Goal: Task Accomplishment & Management: Use online tool/utility

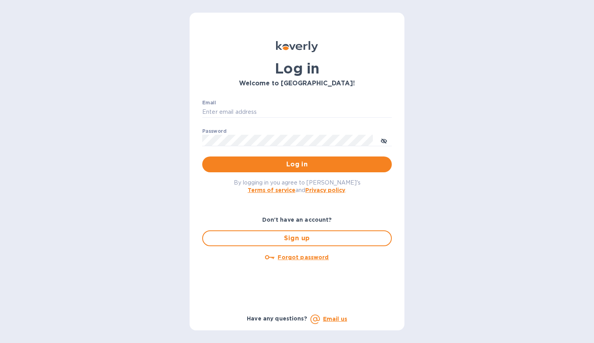
click at [228, 118] on div "Email ​" at bounding box center [297, 114] width 190 height 28
click at [230, 109] on input "Email" at bounding box center [297, 112] width 190 height 12
type input "[EMAIL_ADDRESS][DOMAIN_NAME]"
click at [258, 159] on button "Log in" at bounding box center [297, 165] width 190 height 16
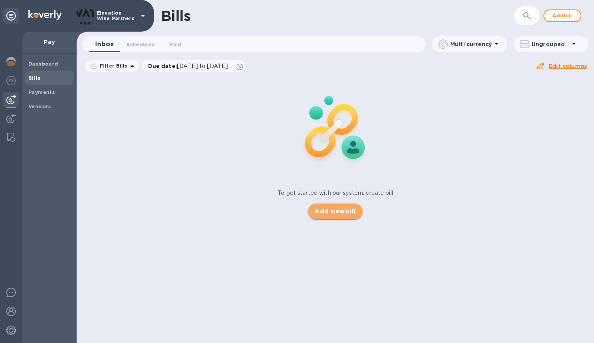
click at [330, 216] on span "Add new bill" at bounding box center [335, 211] width 41 height 9
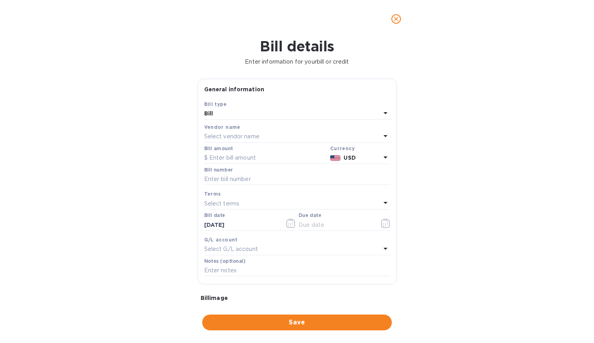
click at [269, 132] on div "Select vendor name" at bounding box center [292, 136] width 177 height 11
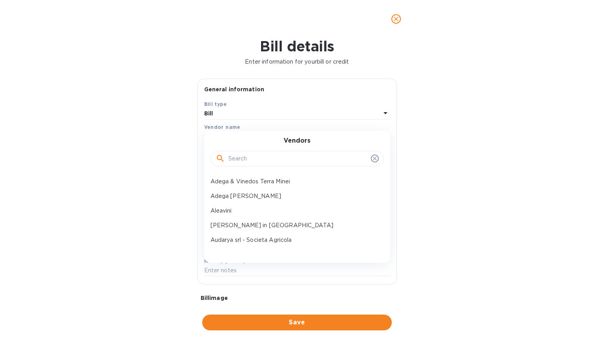
click at [264, 156] on input "text" at bounding box center [298, 159] width 140 height 12
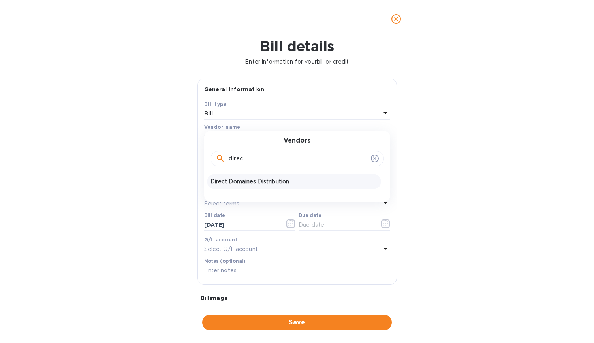
type input "direc"
click at [274, 184] on p "Direct Domaines Distribution" at bounding box center [294, 181] width 167 height 8
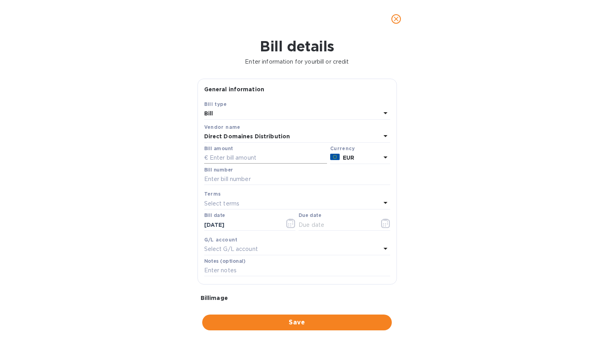
click at [242, 154] on input "text" at bounding box center [265, 158] width 123 height 12
type input "4,812.30"
type input "Invoice 25000340"
click at [383, 201] on icon at bounding box center [385, 202] width 9 height 9
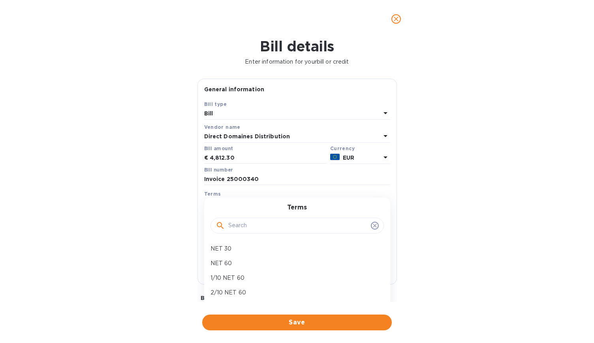
click at [383, 201] on div "Terms NET 30 NET 60 1/10 NET 60 2/10 NET 60 Prepay Net 90 Create new" at bounding box center [297, 264] width 186 height 132
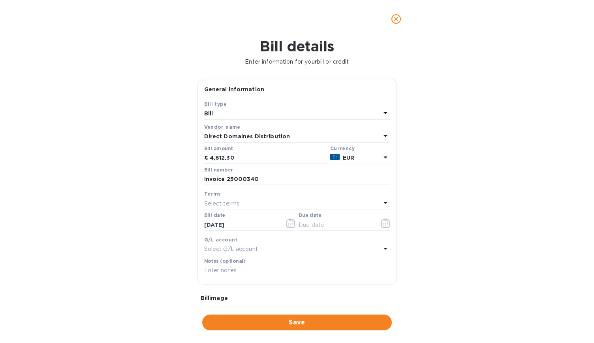
click at [454, 196] on div "Bill details Enter information for your bill or credit General information Save…" at bounding box center [297, 190] width 594 height 305
click at [322, 200] on div "Select terms" at bounding box center [292, 203] width 177 height 11
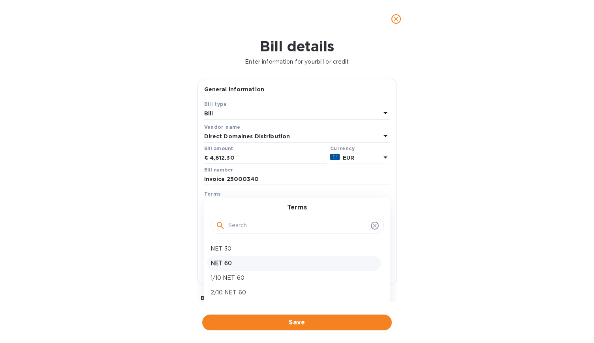
click at [270, 258] on div "NET 60" at bounding box center [294, 263] width 174 height 15
type input "[DATE]"
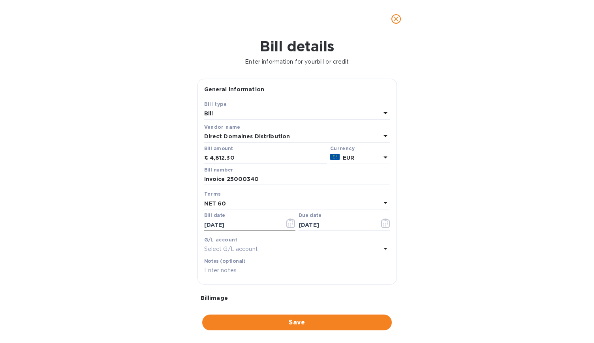
click at [257, 226] on input "[DATE]" at bounding box center [241, 225] width 75 height 12
click at [290, 226] on icon "button" at bounding box center [291, 223] width 9 height 9
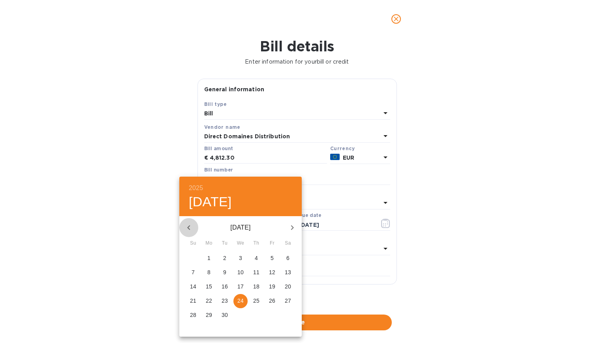
click at [190, 226] on icon "button" at bounding box center [188, 227] width 9 height 9
click at [224, 315] on p "29" at bounding box center [225, 315] width 6 height 8
type input "[DATE]"
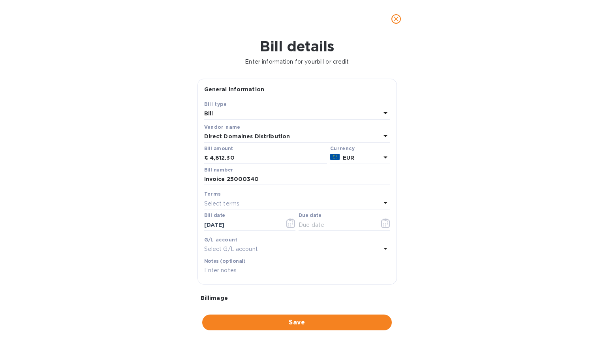
click at [304, 199] on div "Select terms" at bounding box center [292, 203] width 177 height 11
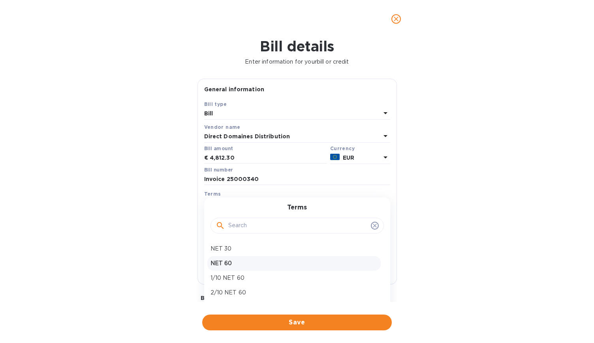
click at [269, 264] on p "NET 60" at bounding box center [294, 263] width 167 height 8
type input "[DATE]"
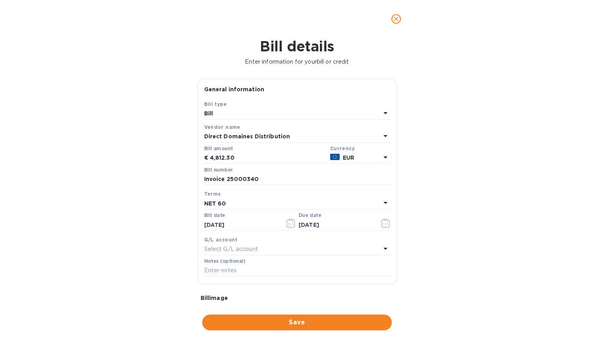
scroll to position [73, 0]
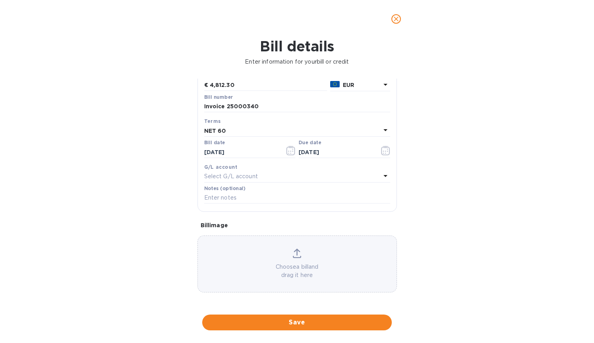
click at [298, 253] on icon at bounding box center [297, 253] width 9 height 9
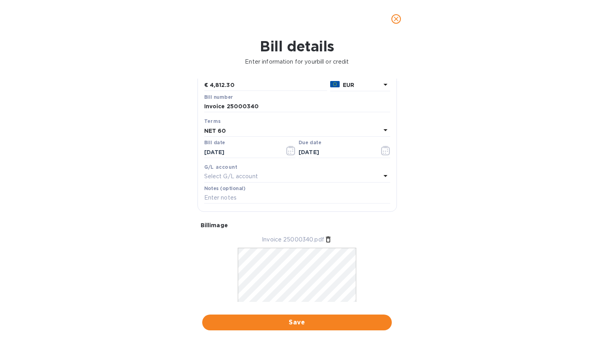
scroll to position [96, 0]
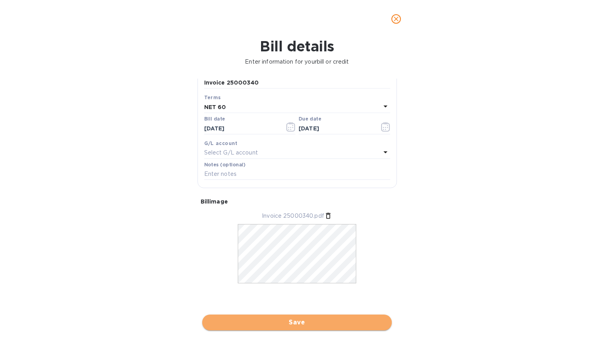
click at [324, 320] on span "Save" at bounding box center [297, 322] width 177 height 9
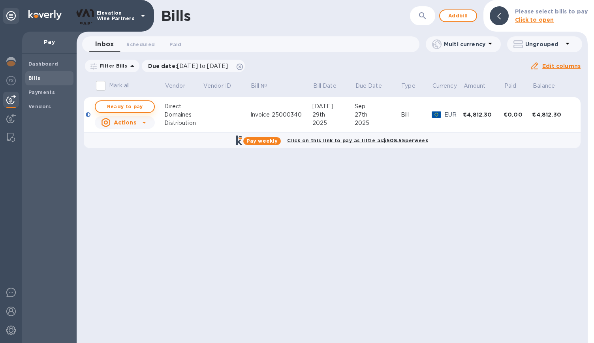
click at [129, 104] on span "Ready to pay" at bounding box center [125, 106] width 46 height 9
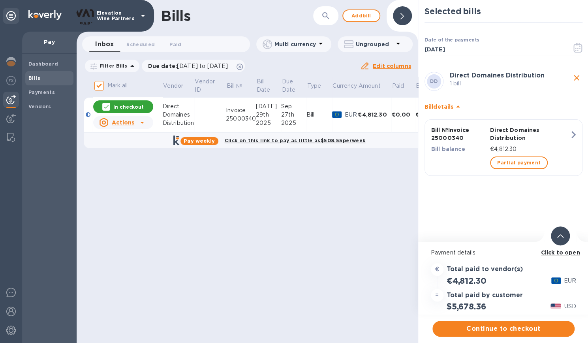
click at [136, 109] on p "In checkout" at bounding box center [128, 107] width 30 height 7
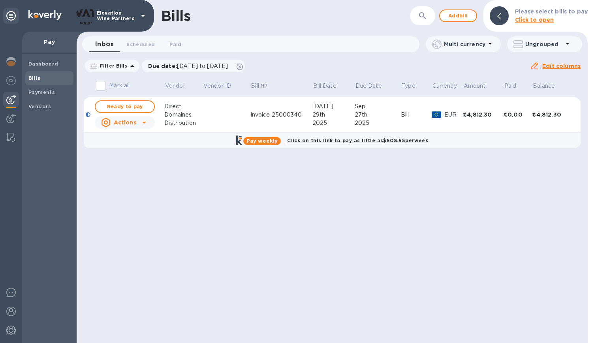
click at [118, 100] on div "Ready to pay" at bounding box center [124, 107] width 63 height 16
click at [121, 107] on span "Ready to pay" at bounding box center [125, 106] width 46 height 9
checkbox input "true"
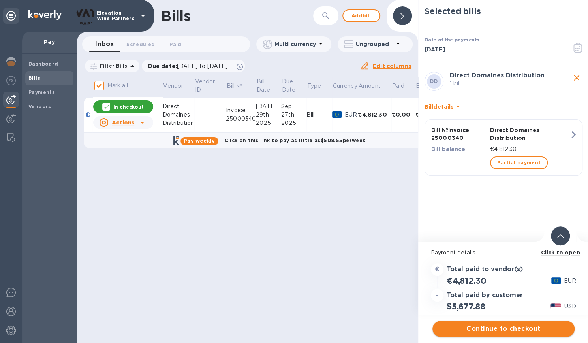
click at [498, 329] on span "Continue to checkout" at bounding box center [504, 328] width 130 height 9
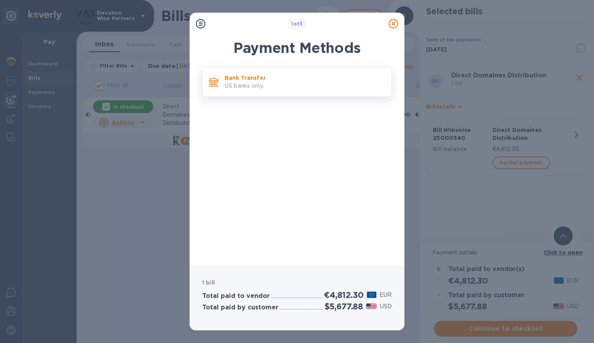
click at [290, 79] on p "Bank Transfer" at bounding box center [305, 78] width 160 height 8
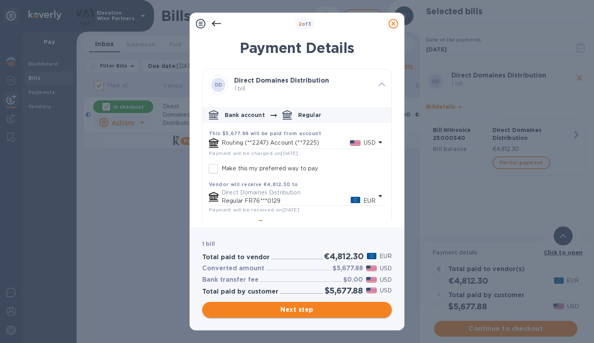
click at [326, 309] on span "Next step" at bounding box center [297, 309] width 177 height 9
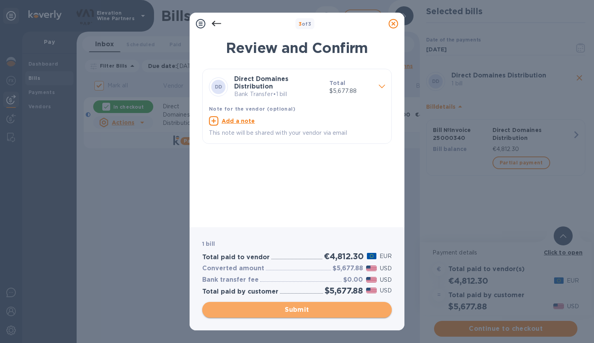
click at [326, 309] on span "Submit" at bounding box center [297, 309] width 177 height 9
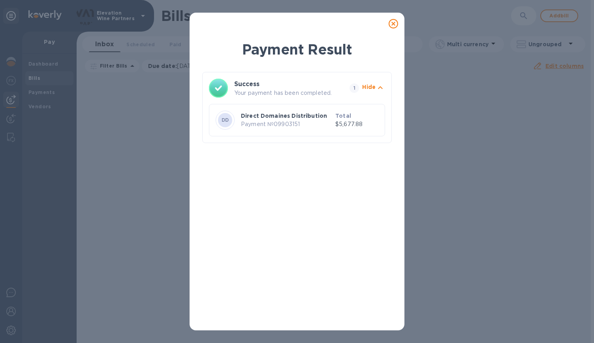
click at [392, 19] on icon at bounding box center [393, 23] width 9 height 9
